Goal: Information Seeking & Learning: Check status

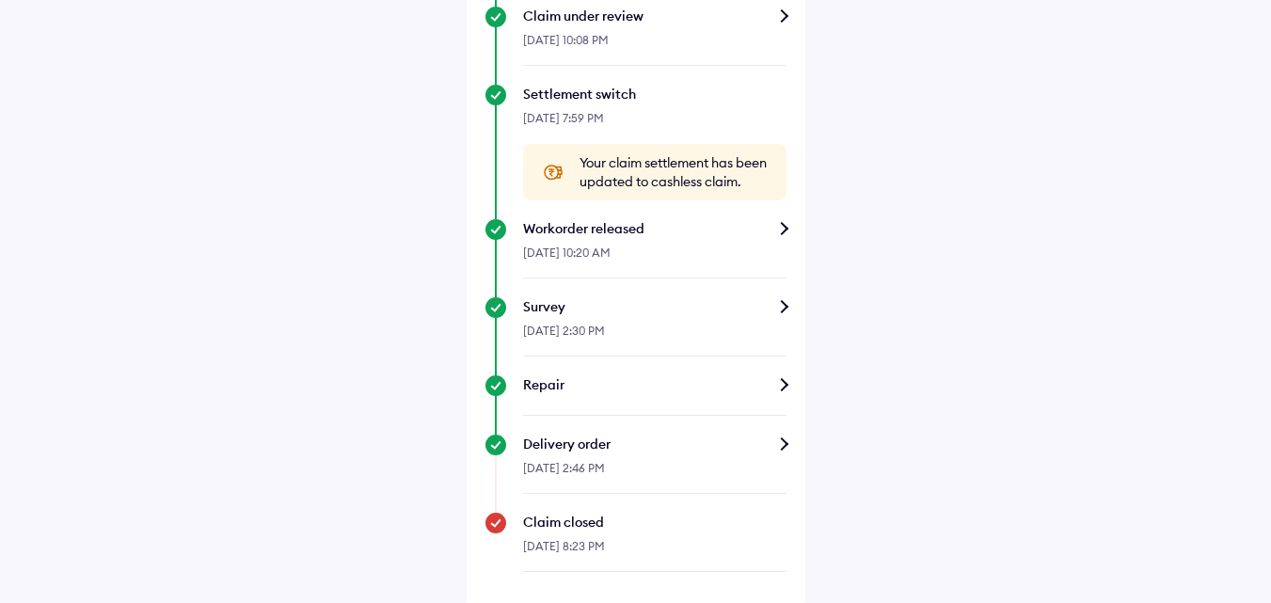
scroll to position [731, 0]
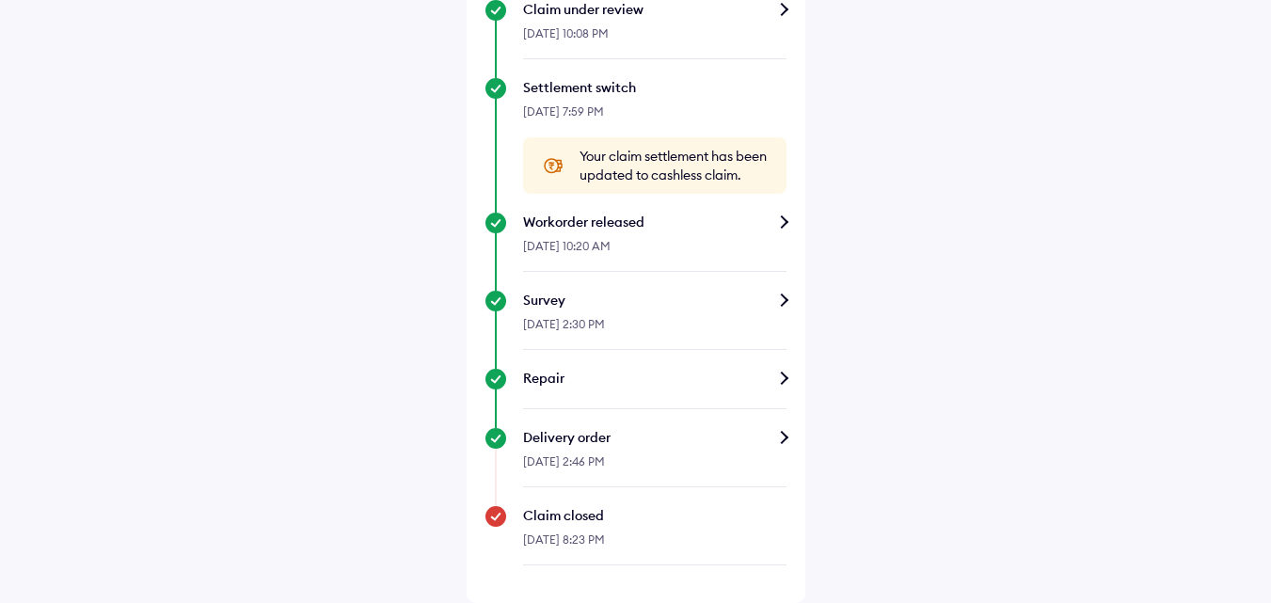
click at [585, 441] on div "Delivery order" at bounding box center [654, 437] width 263 height 19
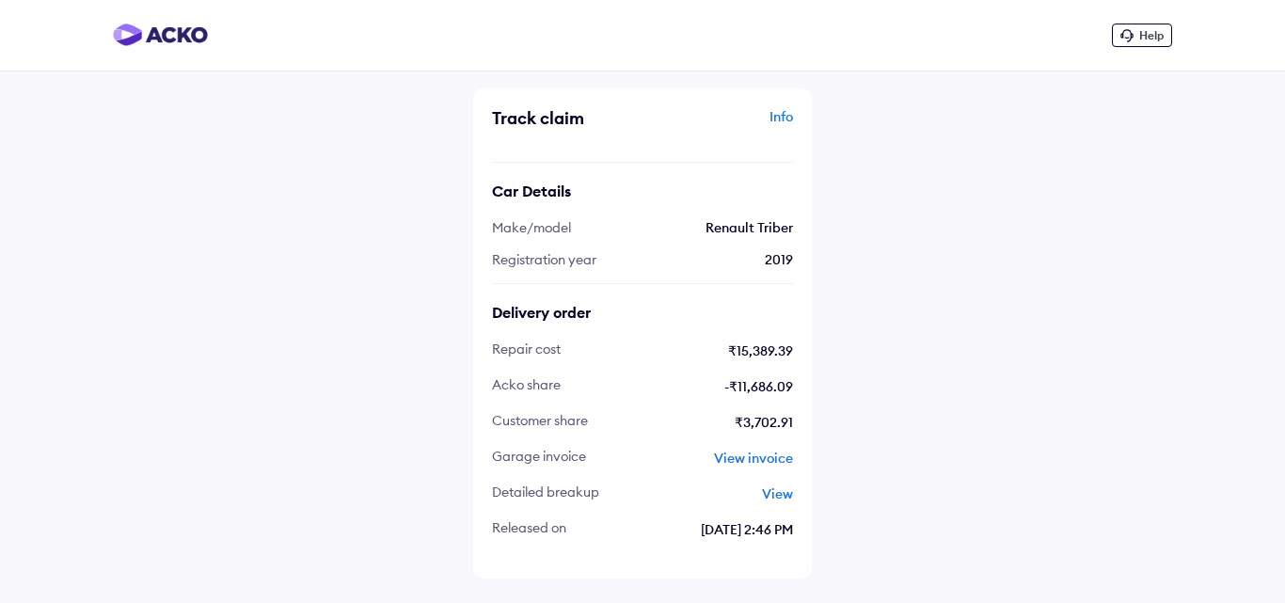
click at [748, 457] on span "View invoice" at bounding box center [753, 458] width 79 height 17
click at [782, 492] on span "View" at bounding box center [777, 493] width 31 height 17
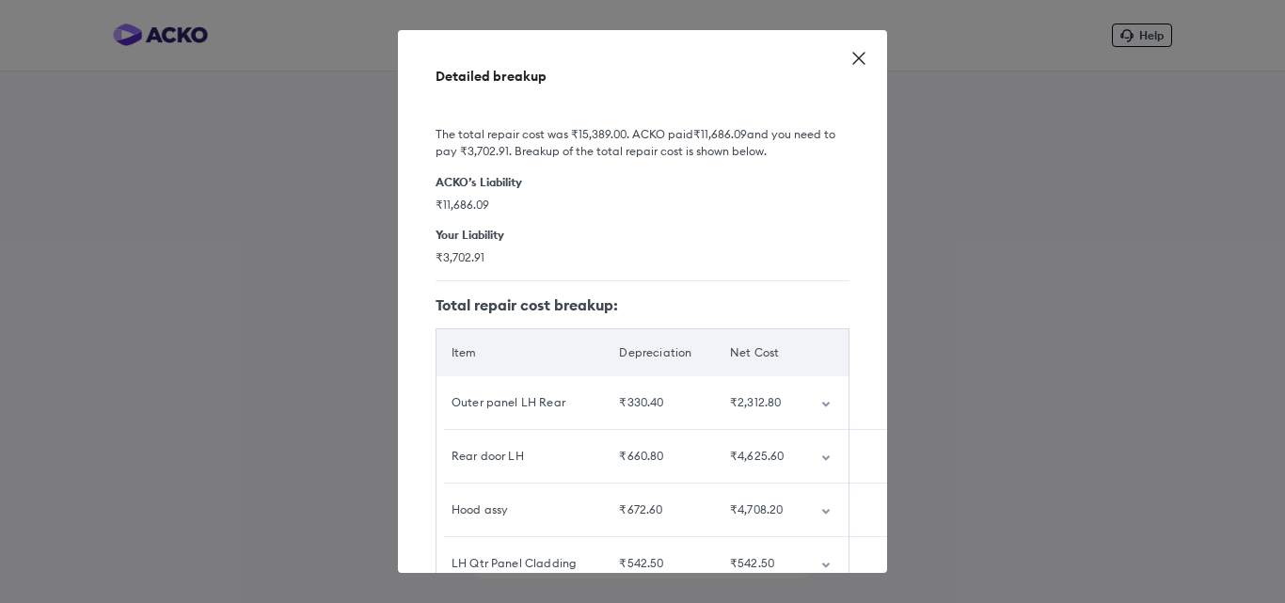
click at [855, 60] on icon at bounding box center [858, 58] width 19 height 19
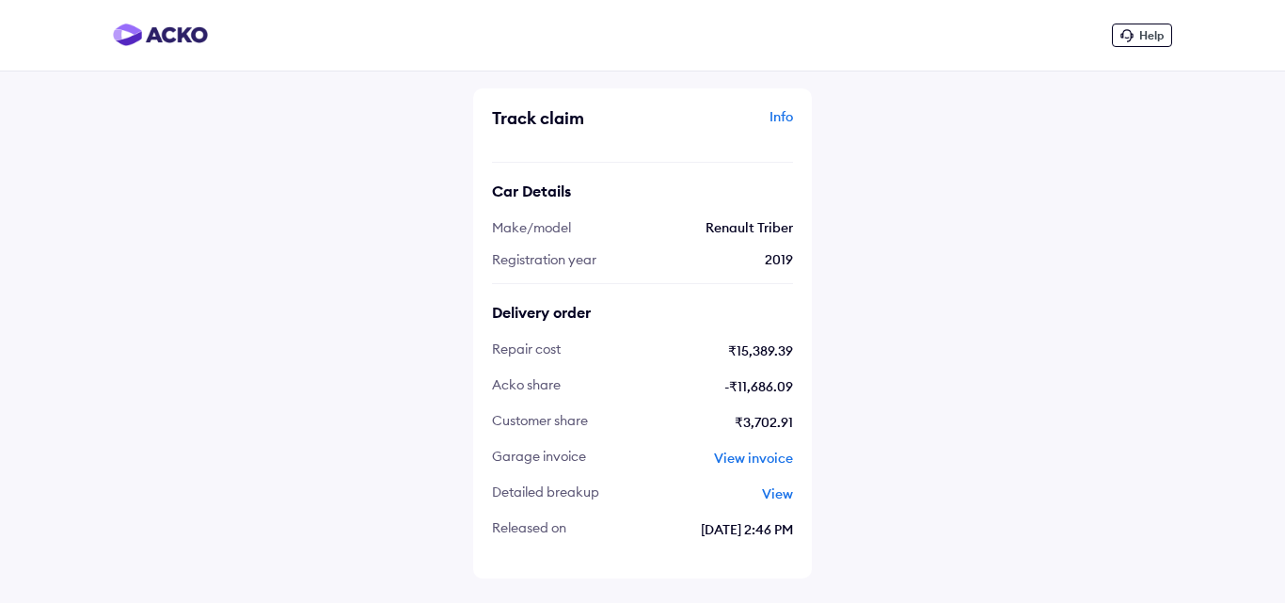
drag, startPoint x: 666, startPoint y: 203, endPoint x: 644, endPoint y: 258, distance: 58.7
click at [760, 456] on span "View invoice" at bounding box center [753, 458] width 79 height 17
click at [1108, 422] on div "Help Track claim Info Car Details Make/model Renault Triber Registration year […" at bounding box center [642, 301] width 1285 height 603
click at [186, 30] on img at bounding box center [160, 35] width 95 height 23
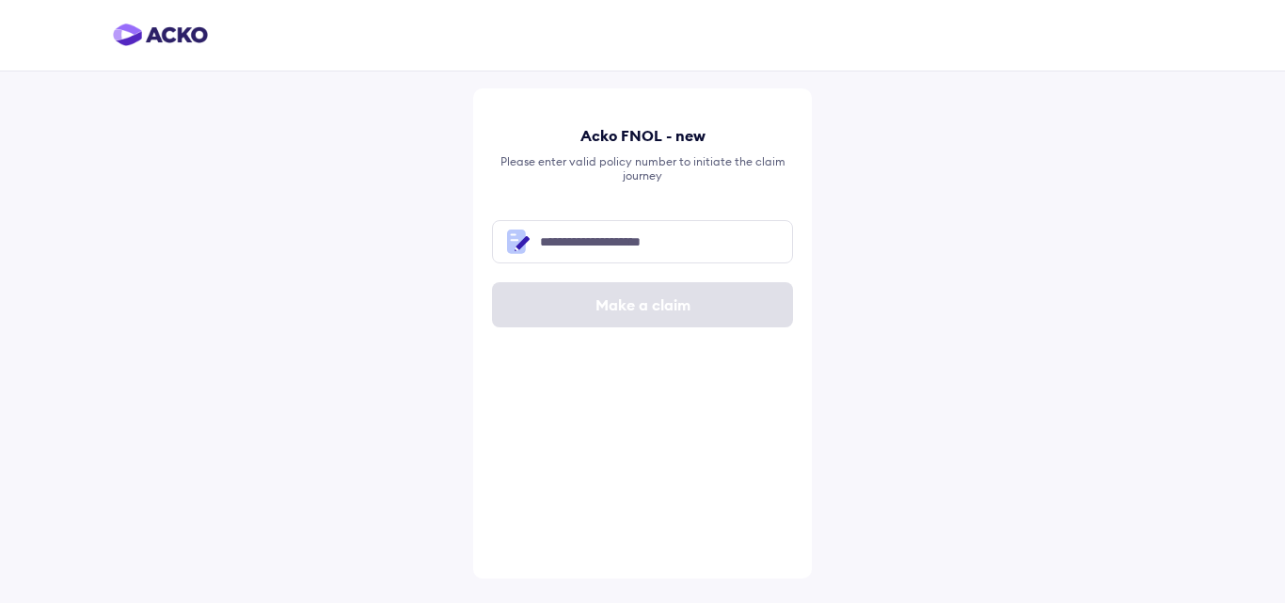
click at [188, 35] on img at bounding box center [160, 35] width 95 height 23
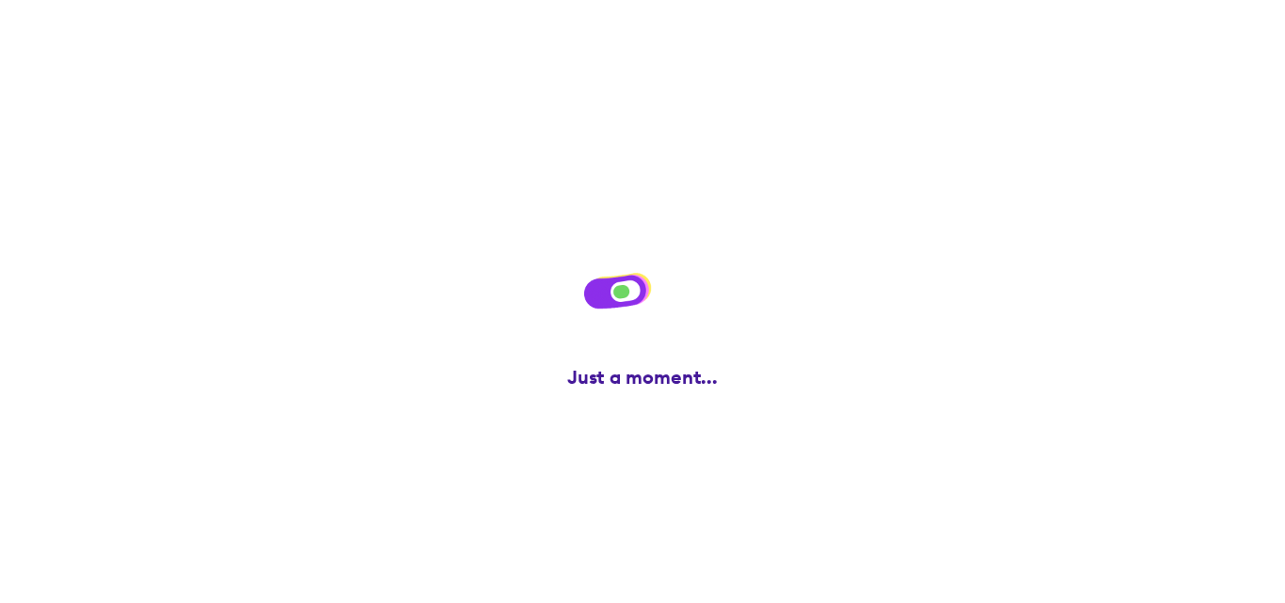
click at [529, 64] on div at bounding box center [642, 35] width 1285 height 71
